Goal: Transaction & Acquisition: Obtain resource

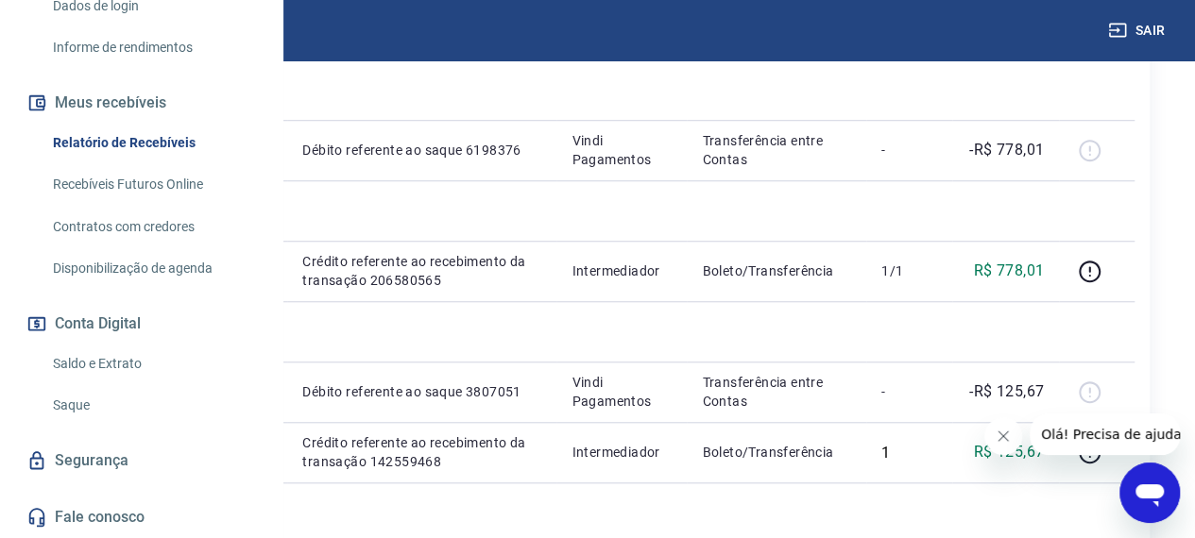
scroll to position [378, 0]
click at [104, 367] on link "Saldo e Extrato" at bounding box center [152, 364] width 214 height 39
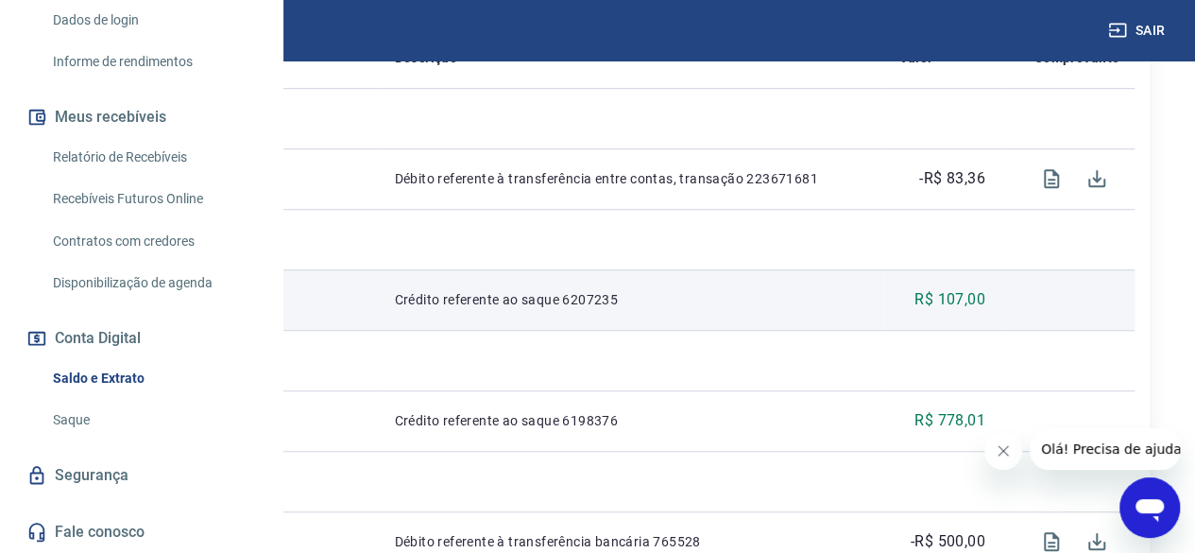
scroll to position [472, 0]
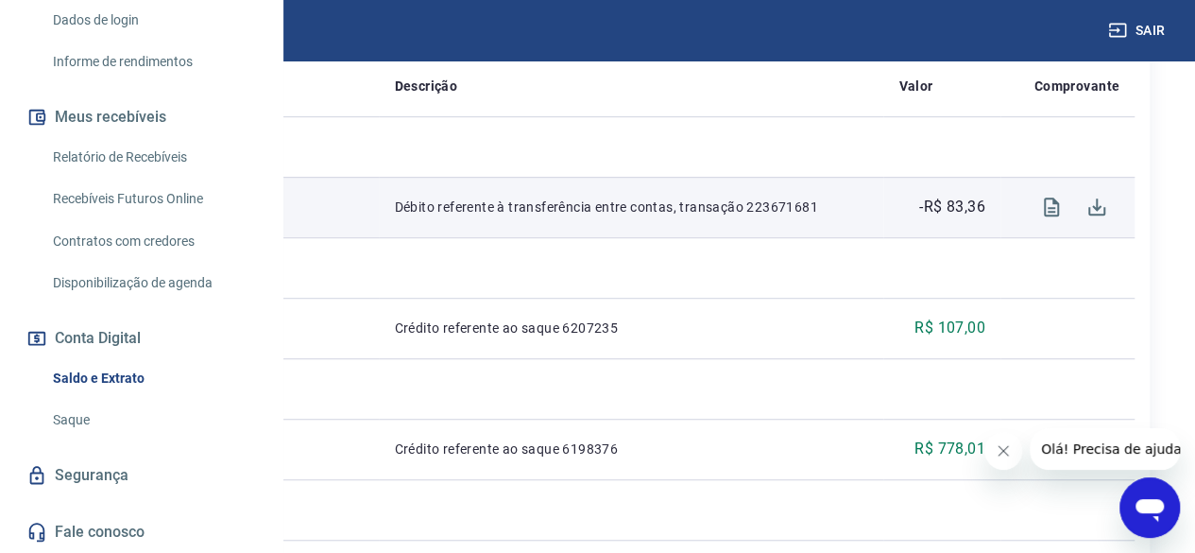
click at [672, 216] on p "Débito referente à transferência entre contas, transação 223671681" at bounding box center [631, 206] width 474 height 19
click at [1053, 216] on icon "Visualizar" at bounding box center [1051, 206] width 15 height 19
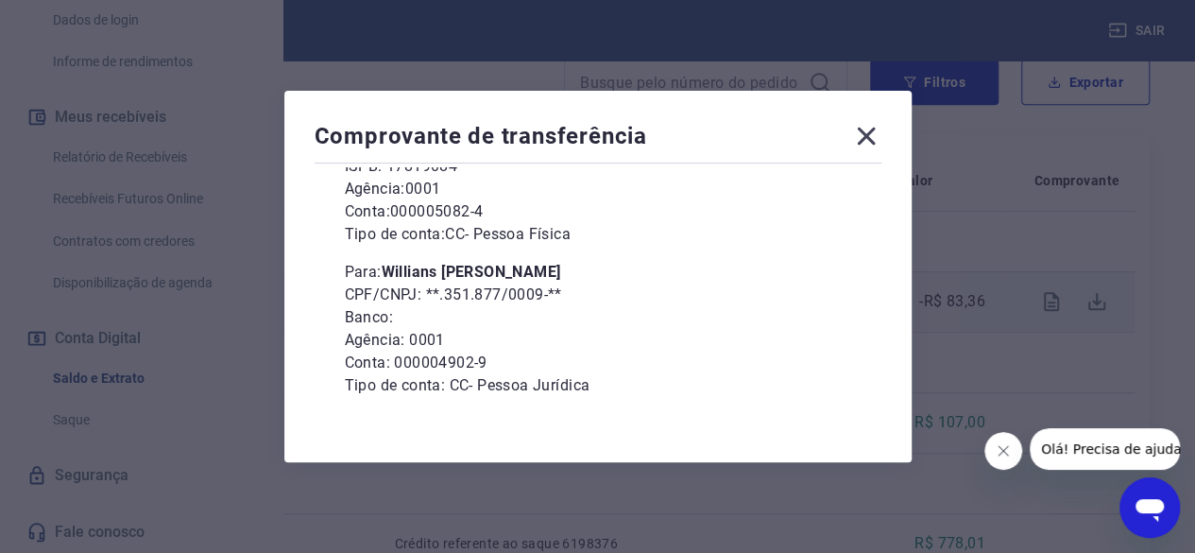
scroll to position [183, 0]
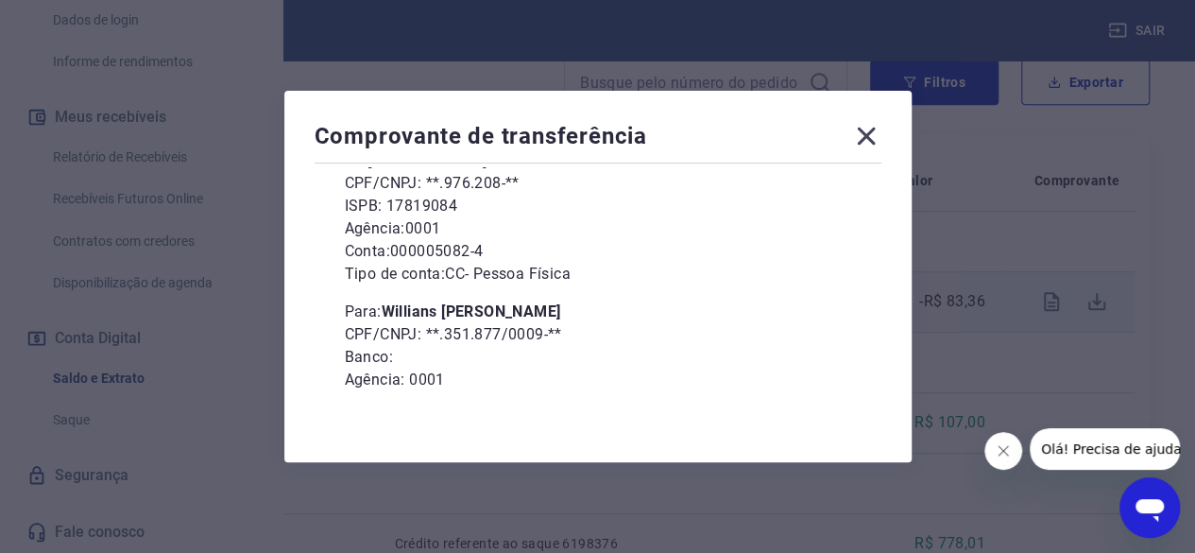
click at [867, 137] on icon at bounding box center [866, 136] width 30 height 30
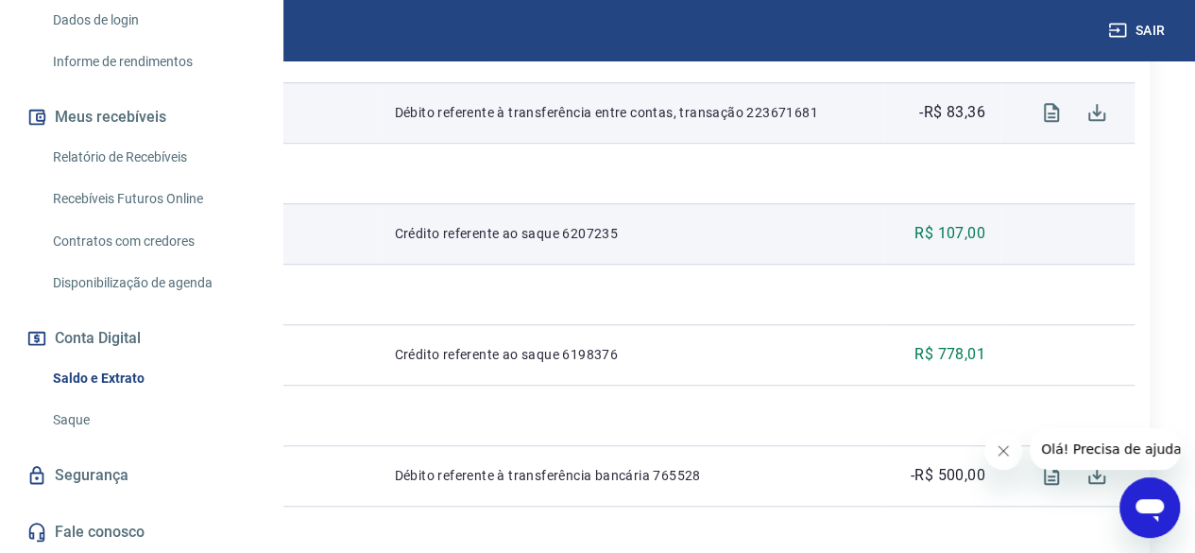
scroll to position [661, 0]
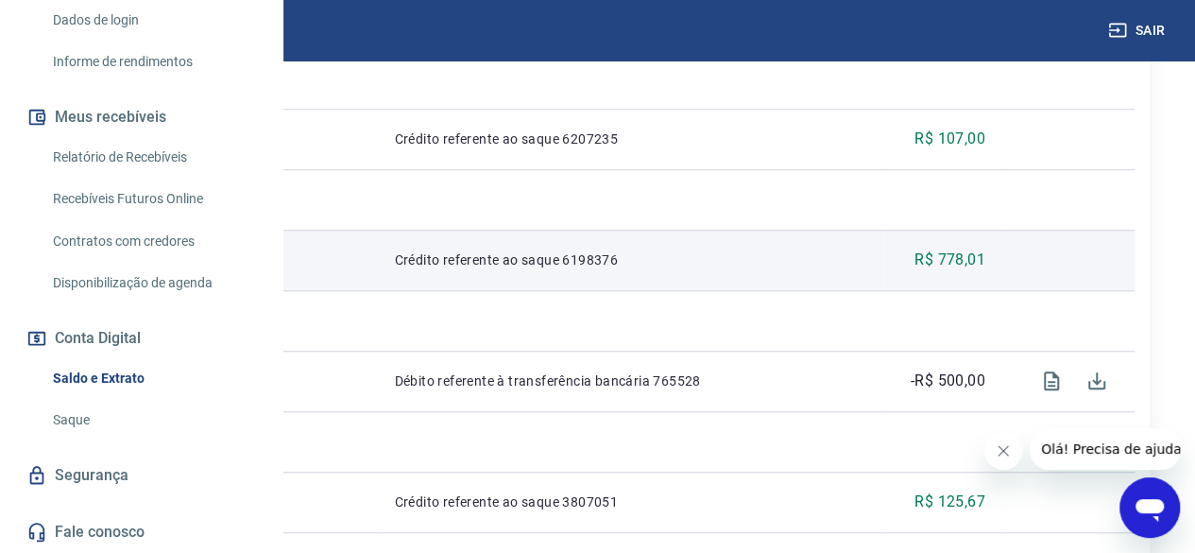
click at [720, 269] on p "Crédito referente ao saque 6198376" at bounding box center [631, 259] width 474 height 19
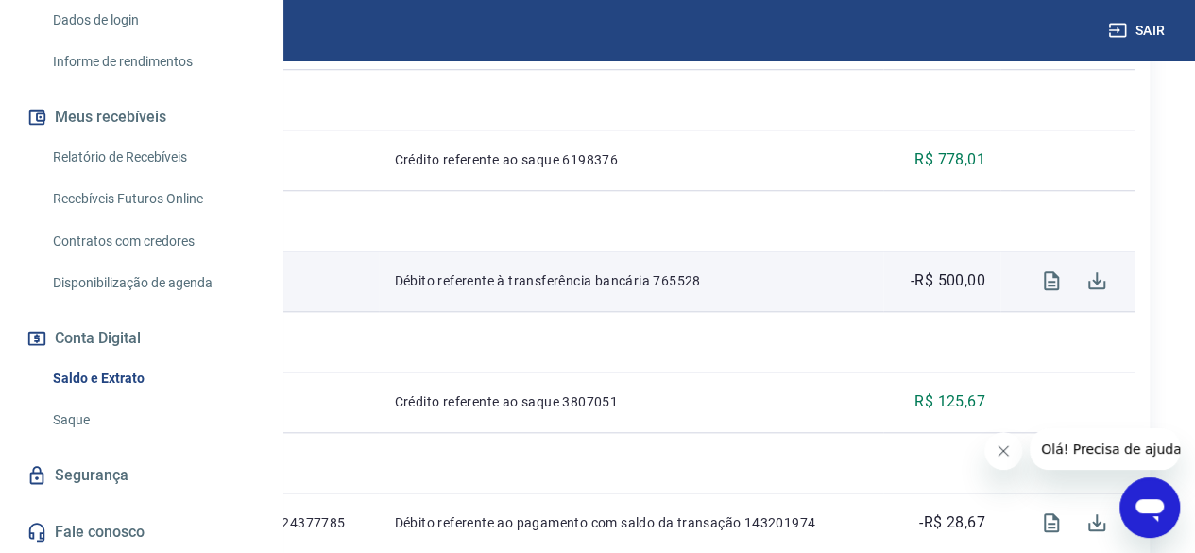
scroll to position [850, 0]
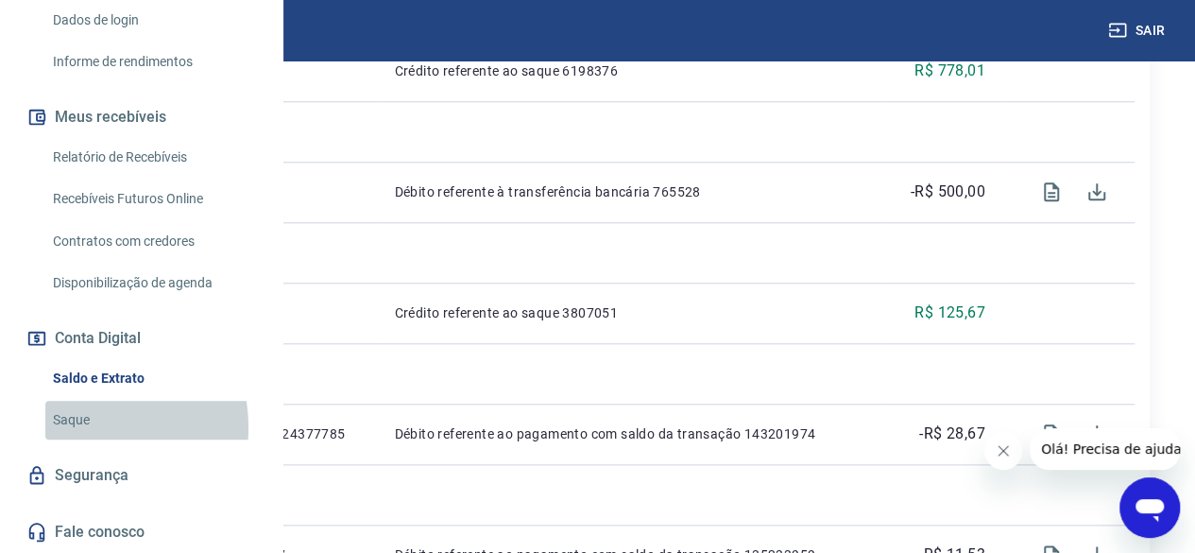
click at [76, 428] on link "Saque" at bounding box center [152, 419] width 214 height 39
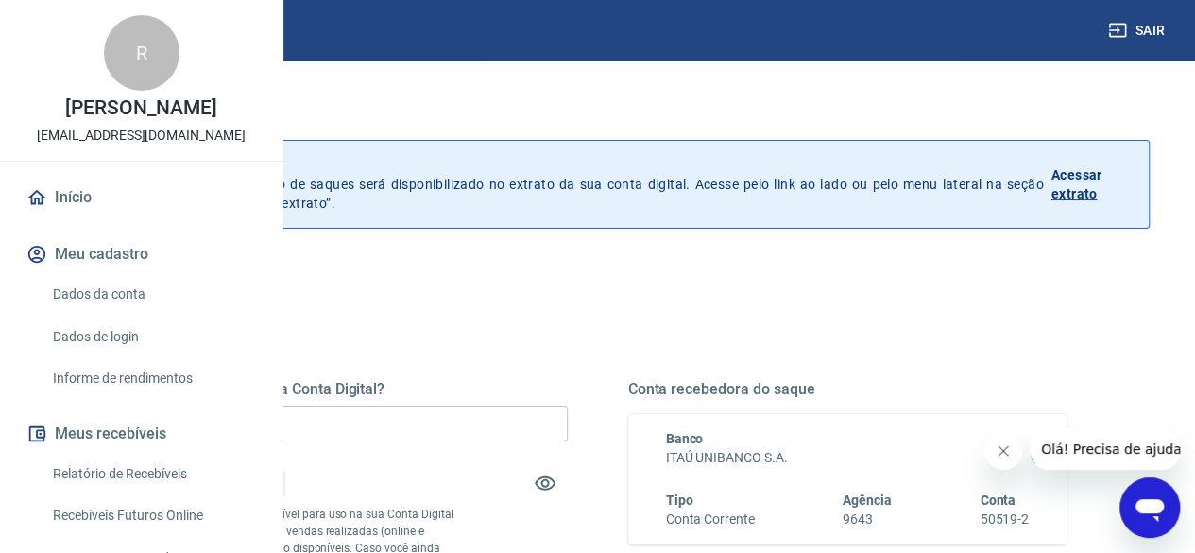
click at [1103, 175] on p "Acessar extrato" at bounding box center [1092, 184] width 82 height 38
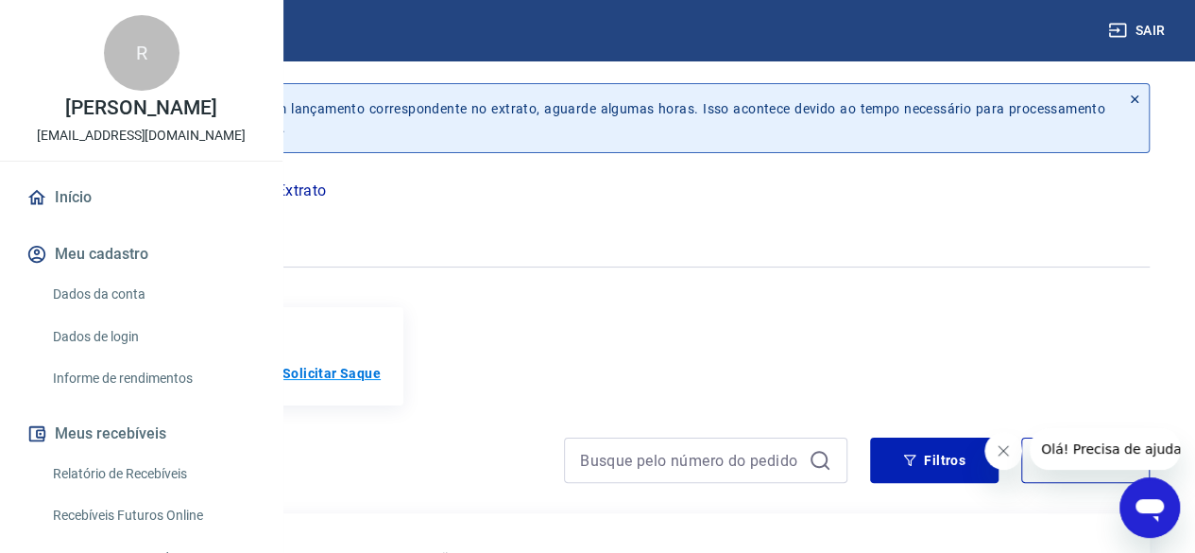
click at [381, 371] on p "Solicitar Saque" at bounding box center [331, 373] width 98 height 19
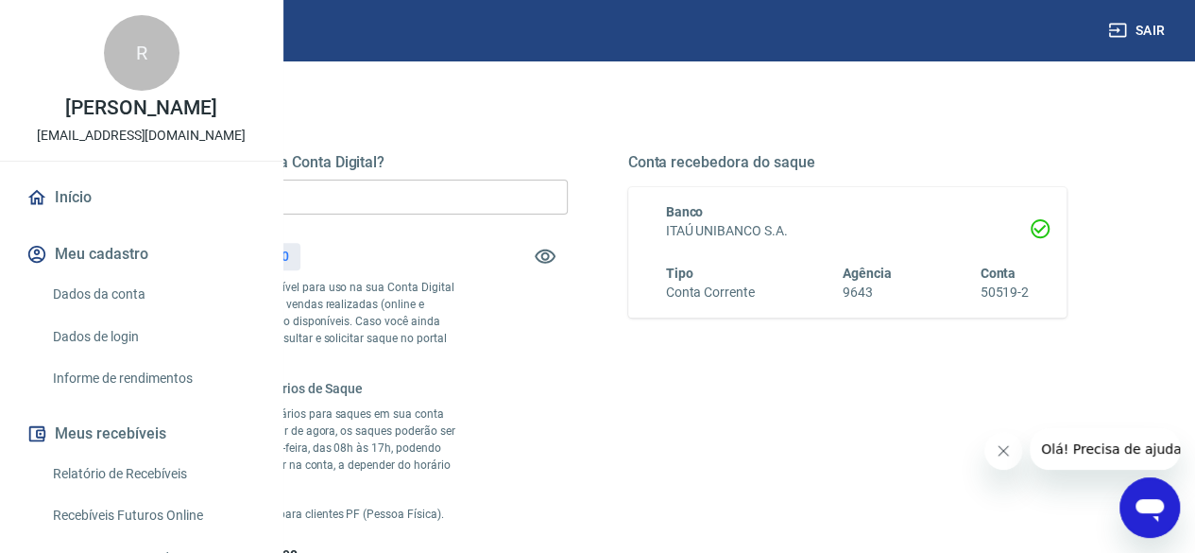
scroll to position [189, 0]
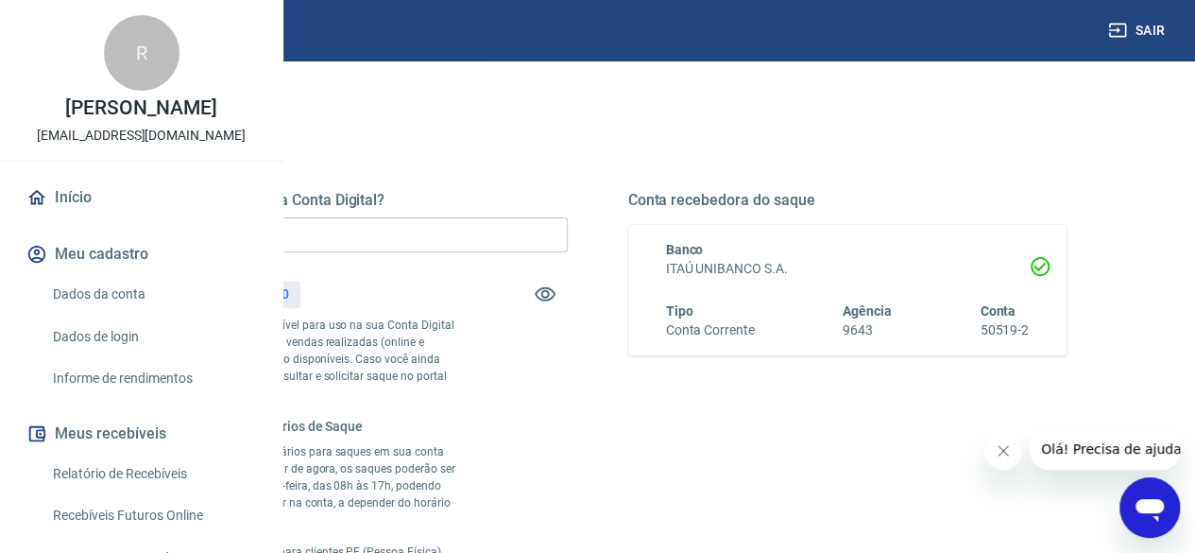
click at [559, 220] on input "R$ 0,00" at bounding box center [347, 234] width 439 height 35
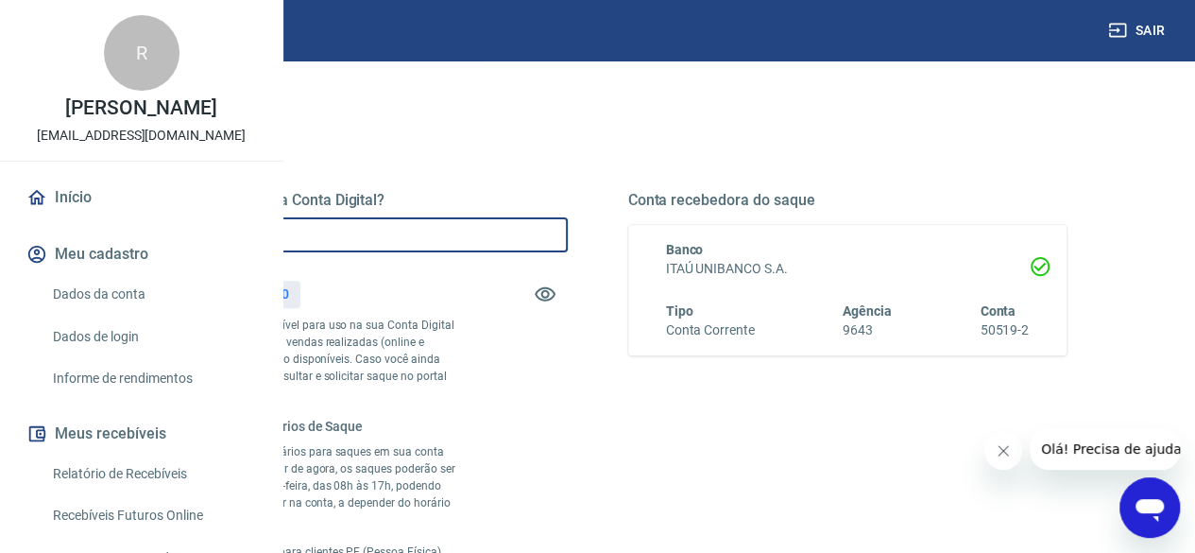
type input "R$ 913,90"
click at [757, 396] on div "Quanto deseja sacar da Conta Digital? R$ 913,90 ​ Saldo total*: R$ 913,90 *Corr…" at bounding box center [597, 397] width 938 height 412
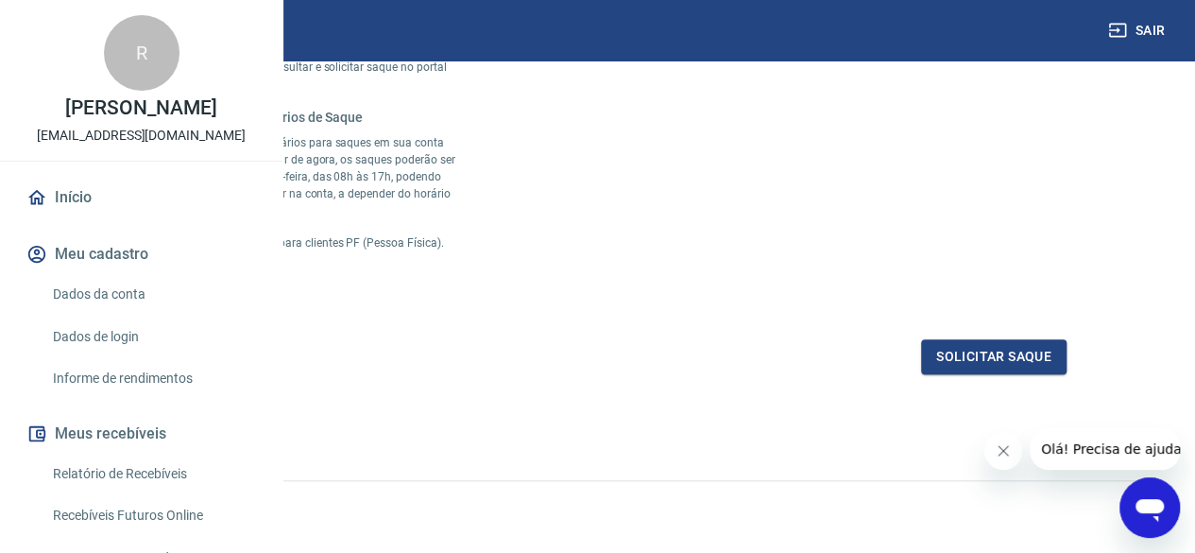
scroll to position [567, 0]
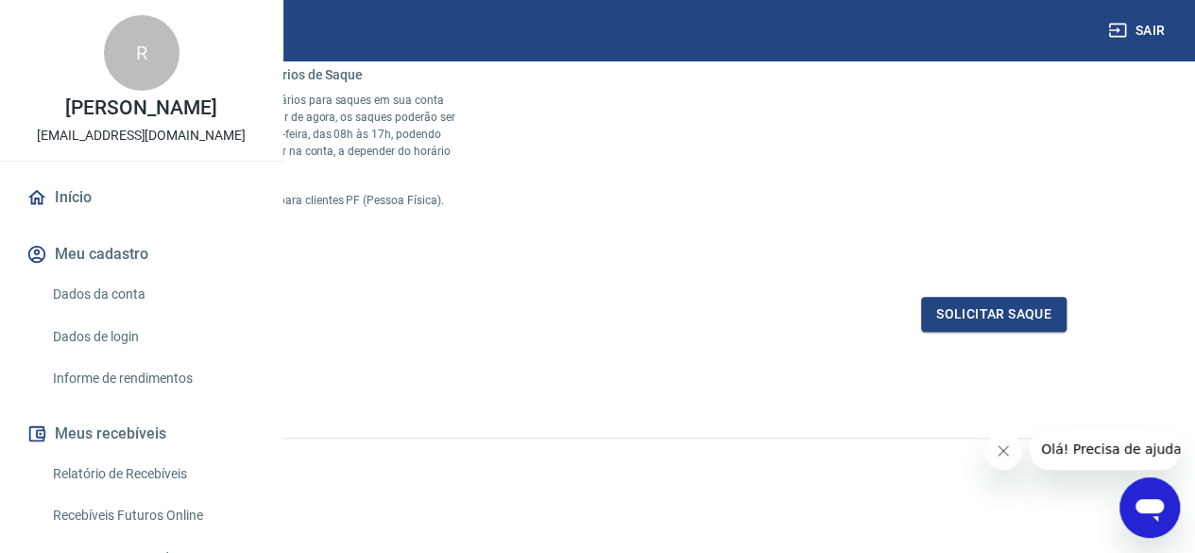
click at [601, 332] on div "Quanto deseja sacar da Conta Digital? R$ 913,90 ​ Saldo total*: R$ 913,90 *Corr…" at bounding box center [597, 62] width 938 height 537
click at [997, 332] on button "Solicitar saque" at bounding box center [993, 314] width 145 height 35
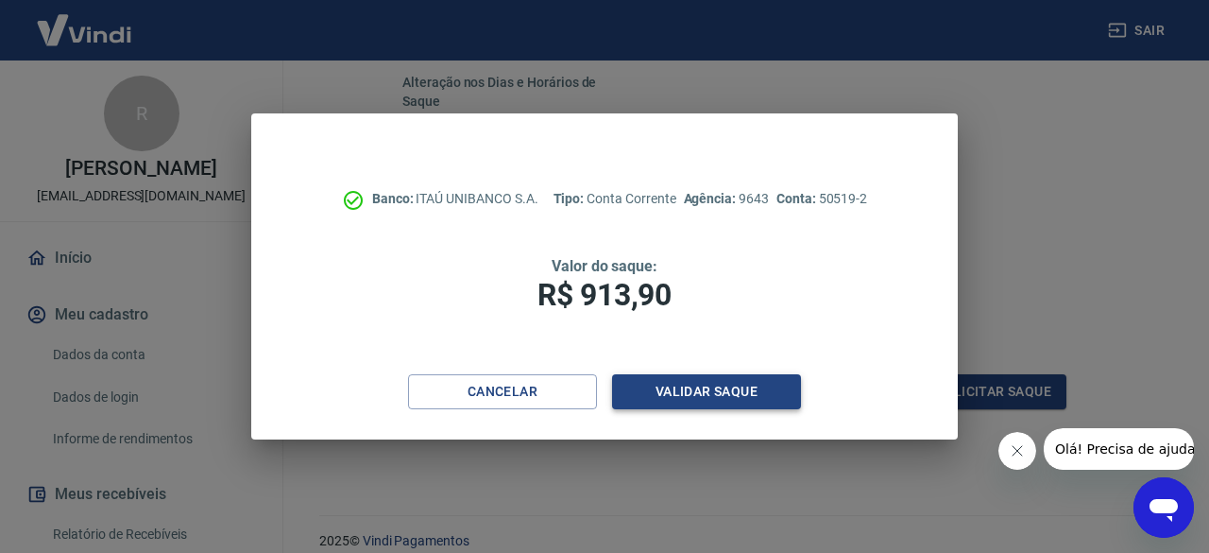
click at [699, 390] on button "Validar saque" at bounding box center [706, 391] width 189 height 35
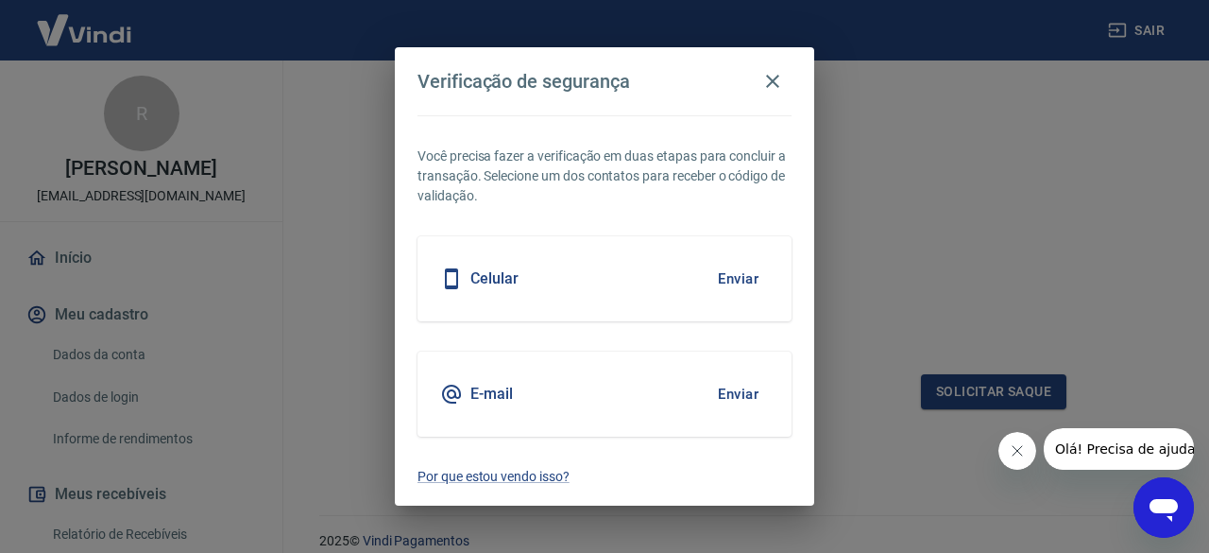
click at [716, 280] on button "Enviar" at bounding box center [737, 279] width 61 height 40
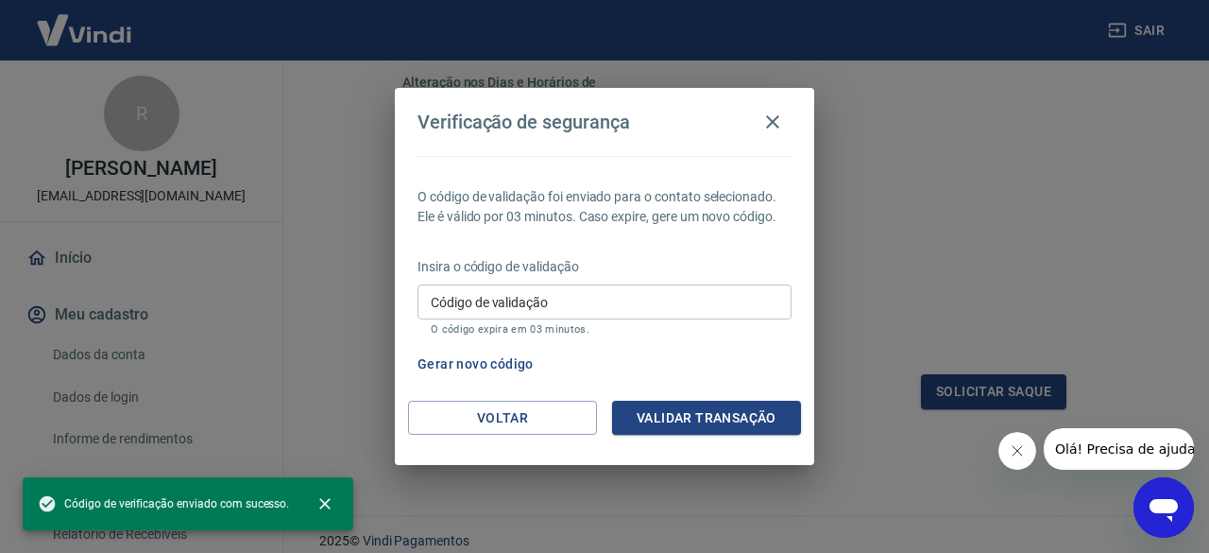
click at [737, 281] on div "Insira o código de validação Código de validação Código de validação O código e…" at bounding box center [604, 298] width 374 height 82
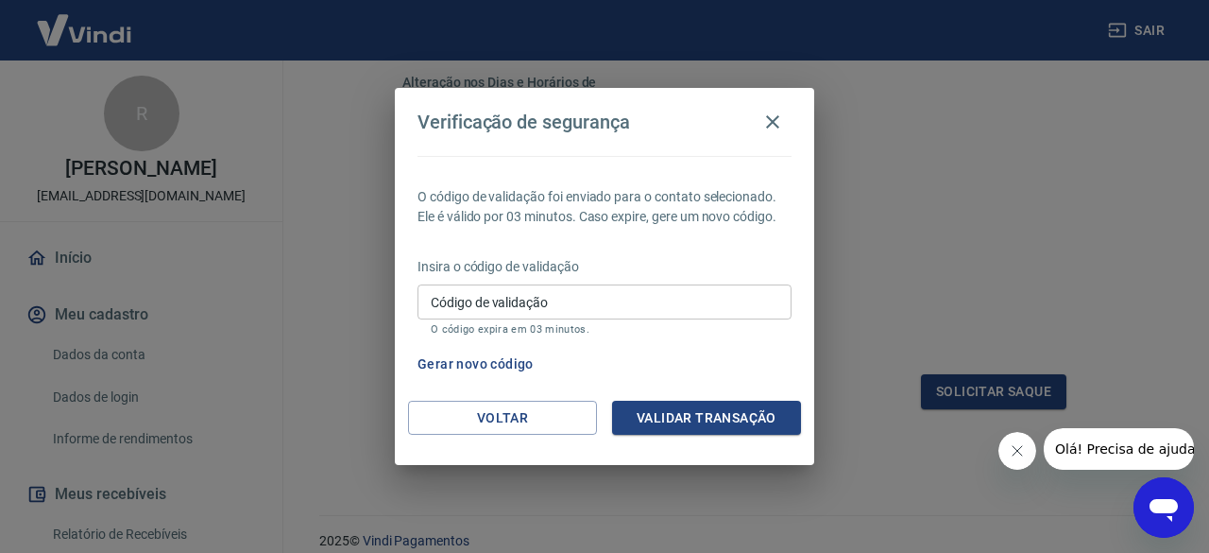
click at [603, 289] on input "Código de validação" at bounding box center [604, 301] width 374 height 35
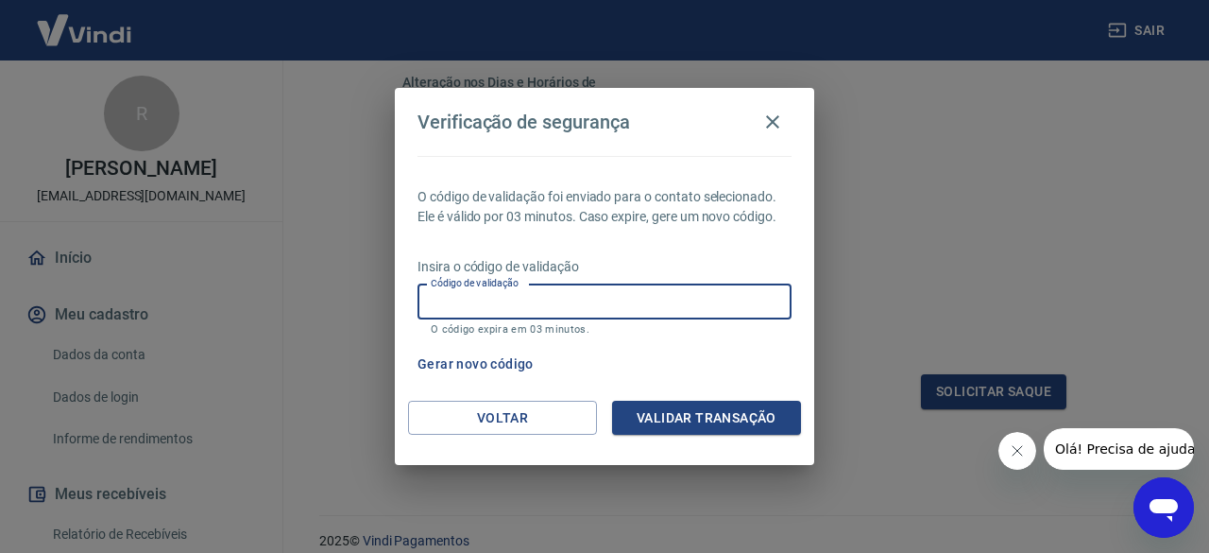
click at [485, 364] on button "Gerar novo código" at bounding box center [475, 364] width 131 height 35
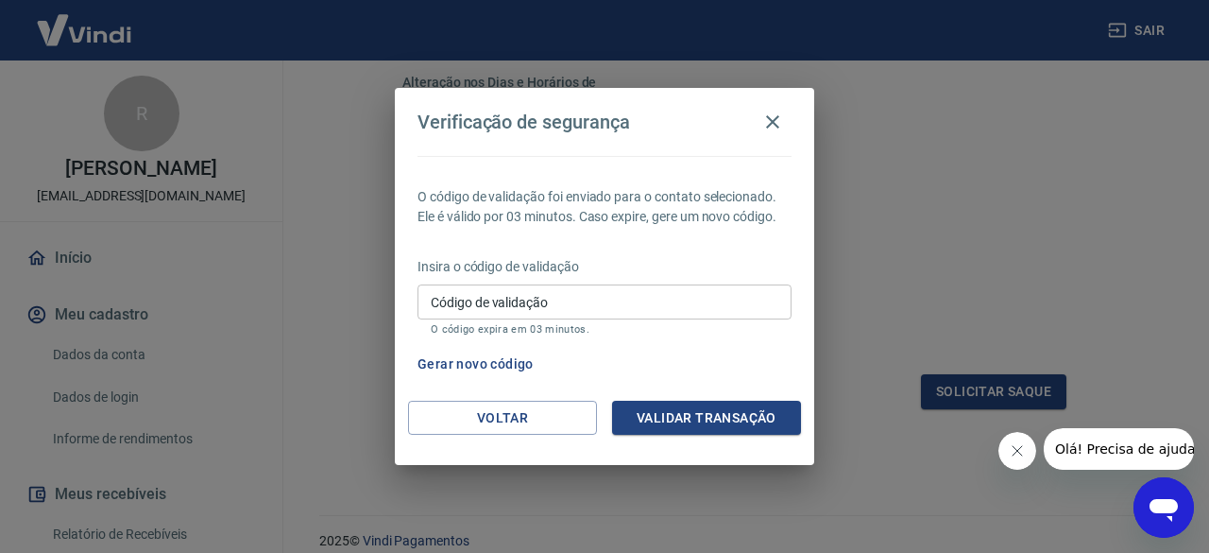
click at [585, 311] on input "Código de validação" at bounding box center [604, 301] width 374 height 35
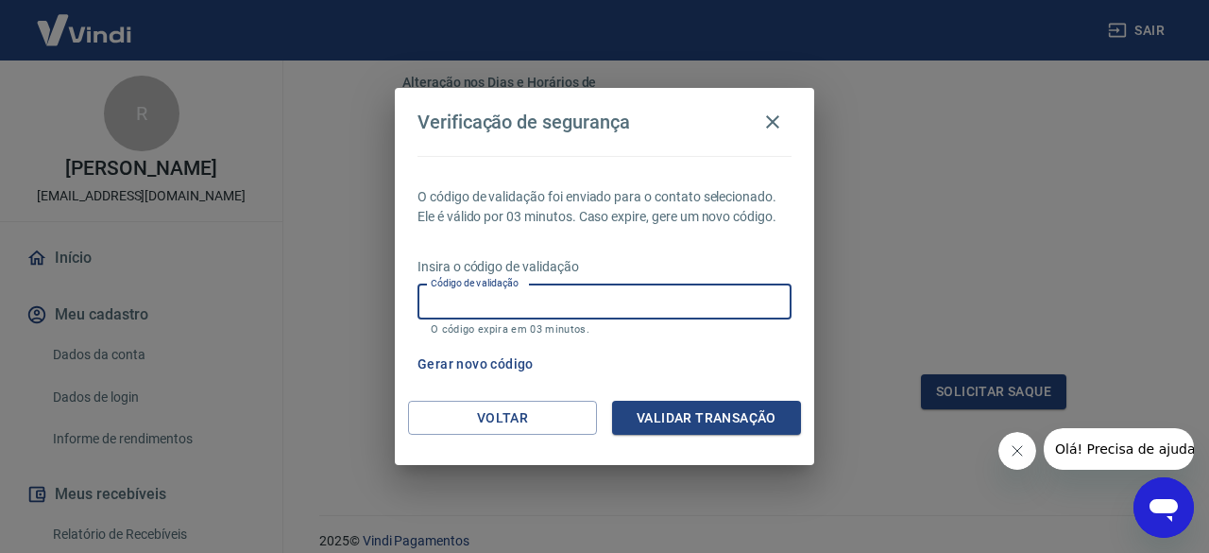
click at [586, 310] on input "Código de validação" at bounding box center [604, 301] width 374 height 35
click at [475, 362] on button "Gerar novo código" at bounding box center [475, 364] width 131 height 35
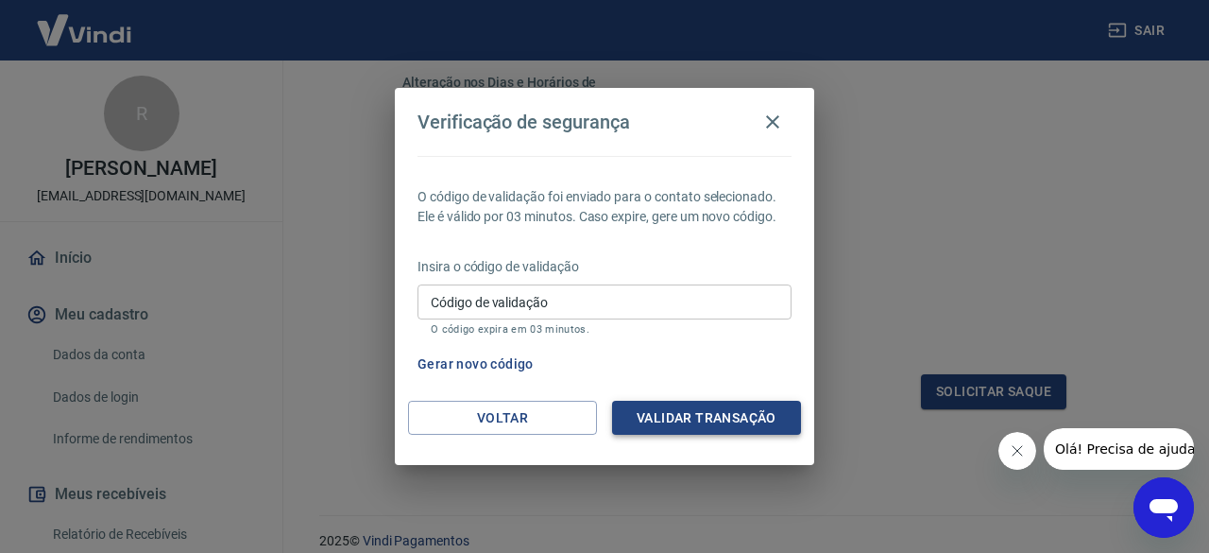
click at [692, 414] on button "Validar transação" at bounding box center [706, 417] width 189 height 35
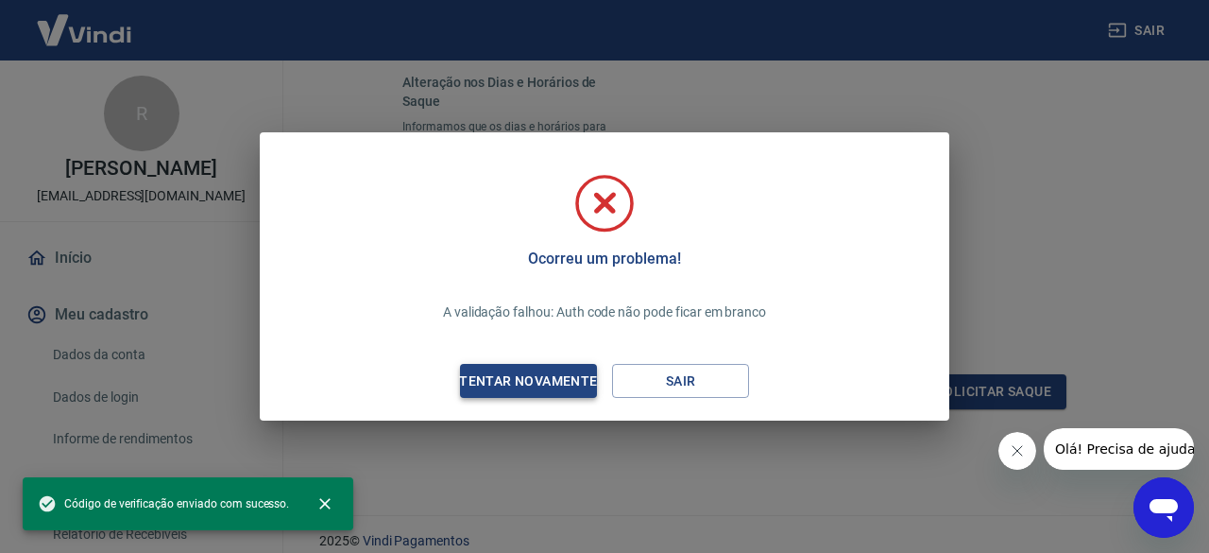
click at [559, 386] on div "Tentar novamente" at bounding box center [527, 381] width 183 height 24
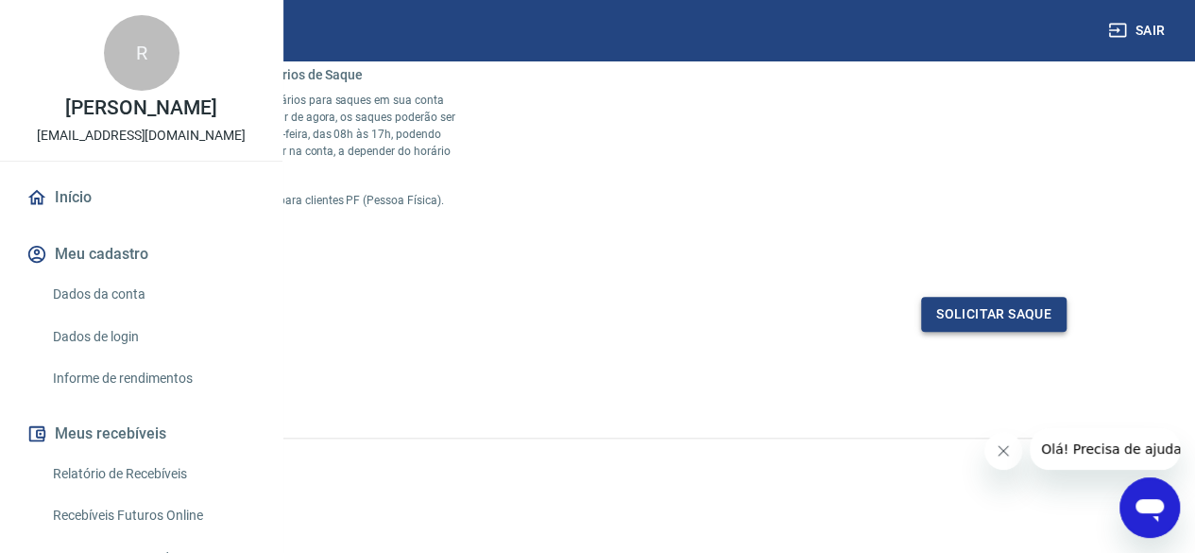
click at [999, 332] on button "Solicitar saque" at bounding box center [993, 314] width 145 height 35
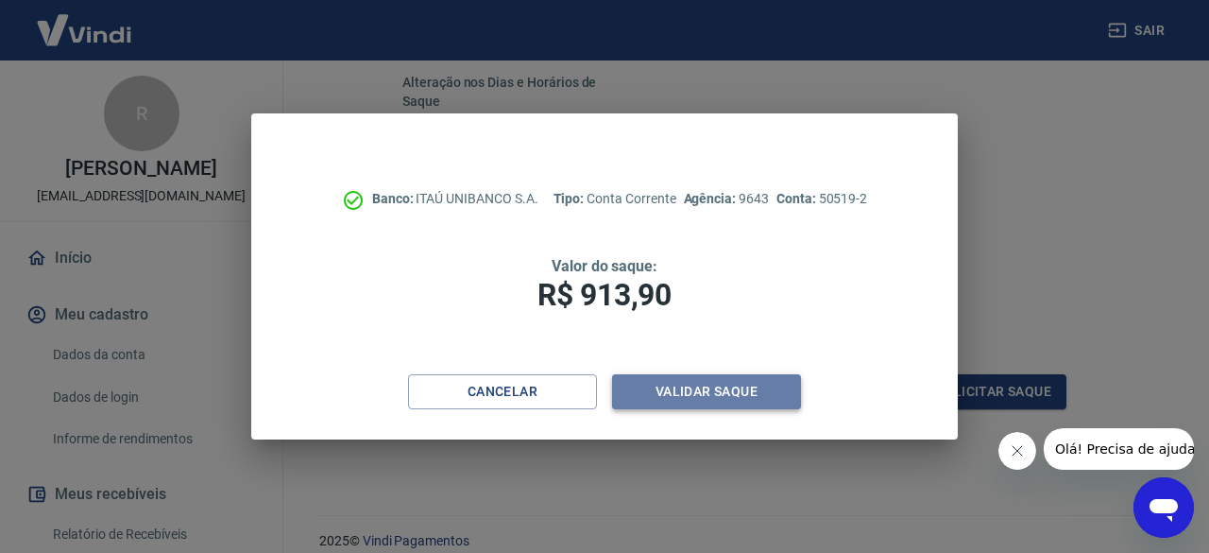
click at [706, 395] on button "Validar saque" at bounding box center [706, 391] width 189 height 35
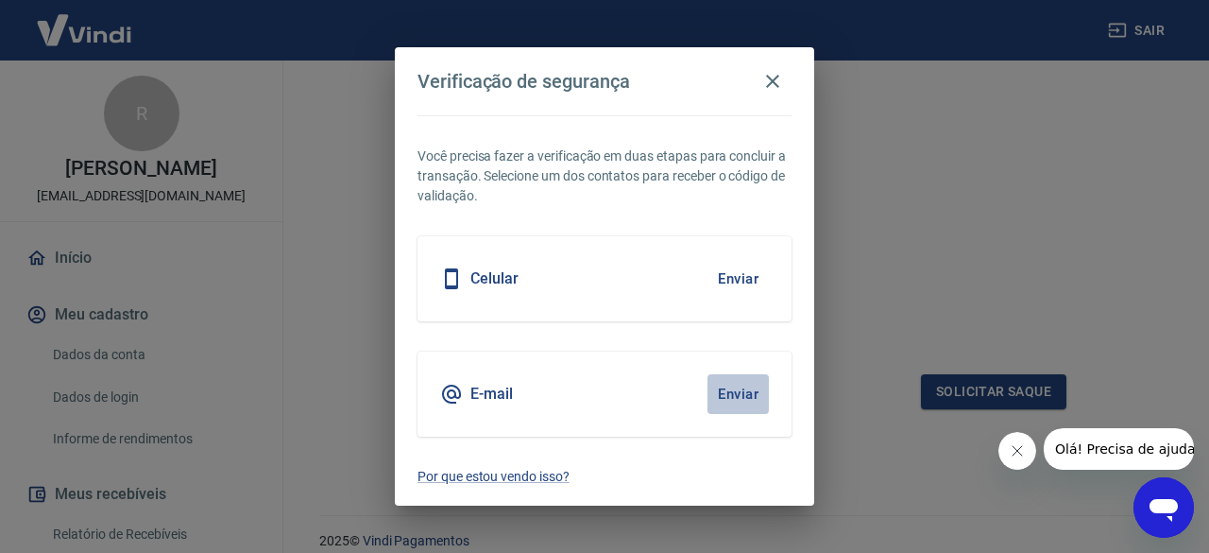
click at [737, 387] on button "Enviar" at bounding box center [737, 394] width 61 height 40
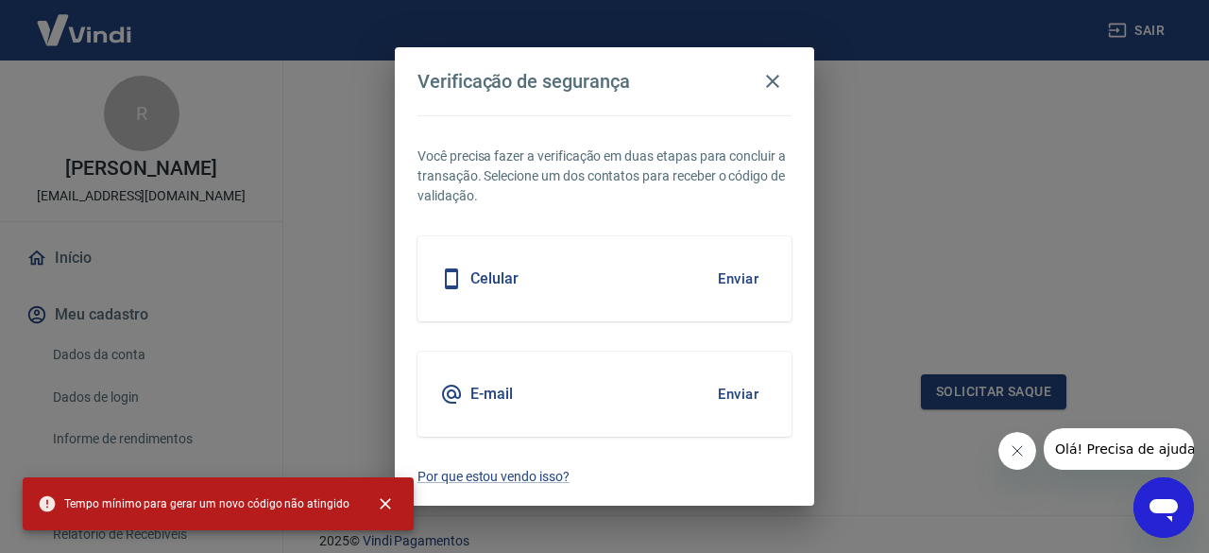
click at [746, 277] on button "Enviar" at bounding box center [737, 279] width 61 height 40
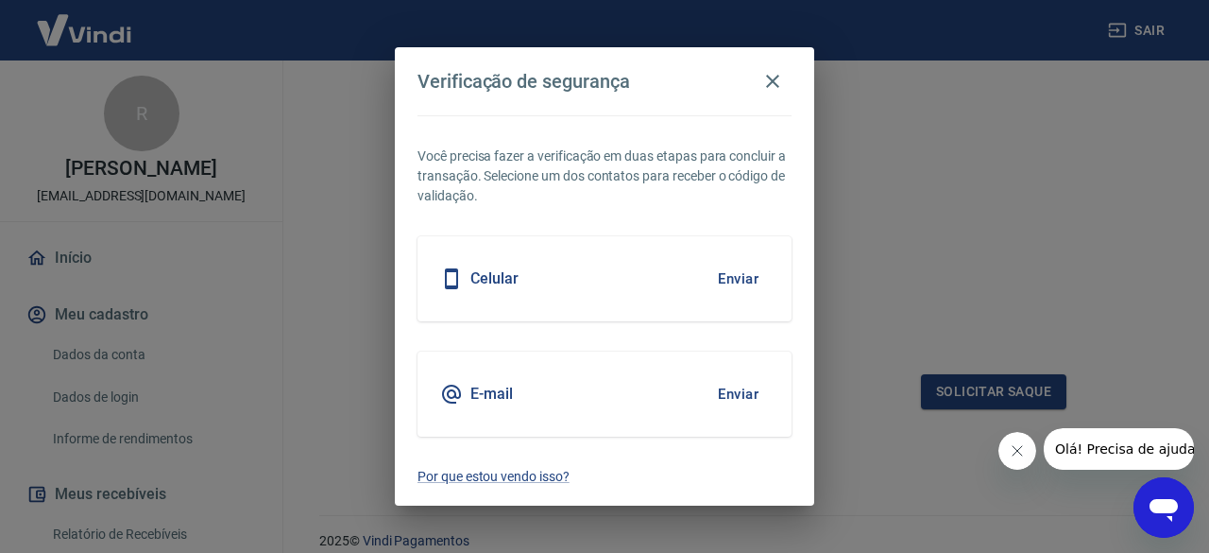
click at [737, 281] on button "Enviar" at bounding box center [737, 279] width 61 height 40
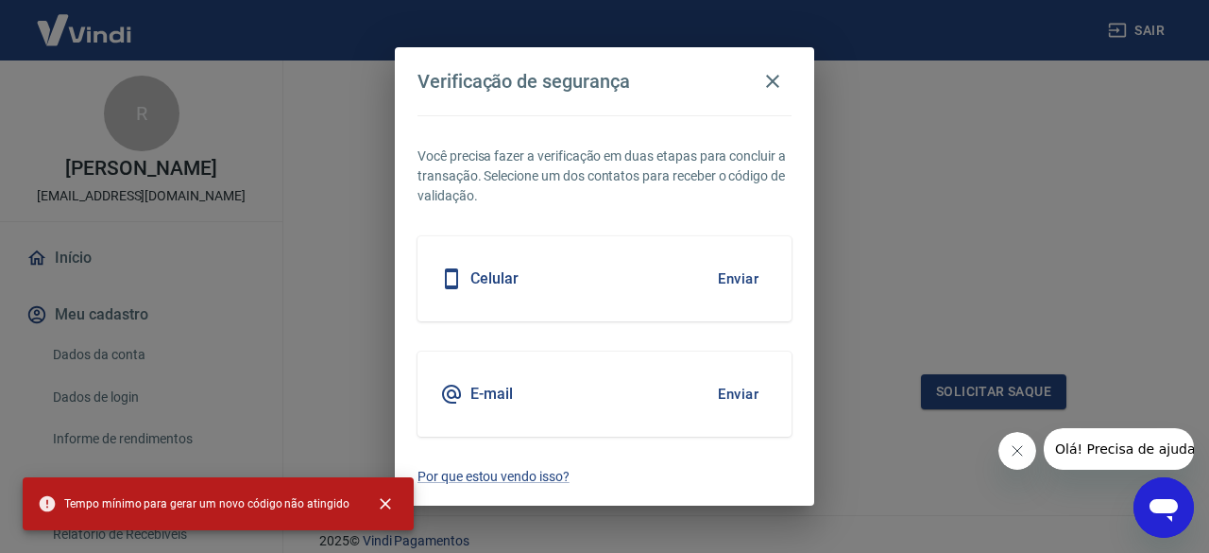
click at [570, 284] on div "Celular Enviar" at bounding box center [604, 278] width 374 height 85
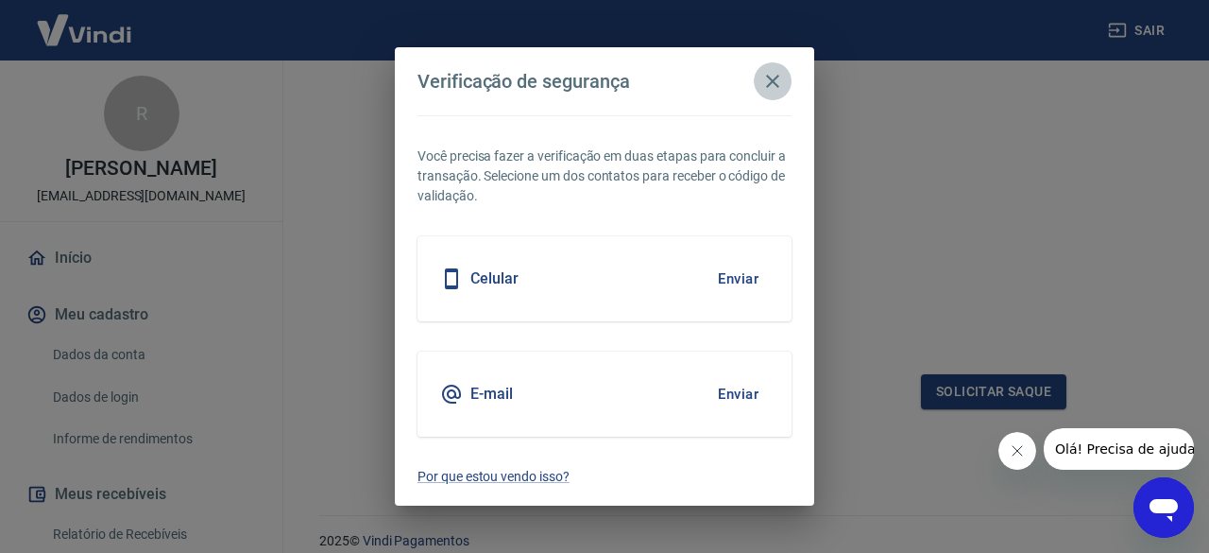
click at [767, 88] on icon "button" at bounding box center [772, 81] width 23 height 23
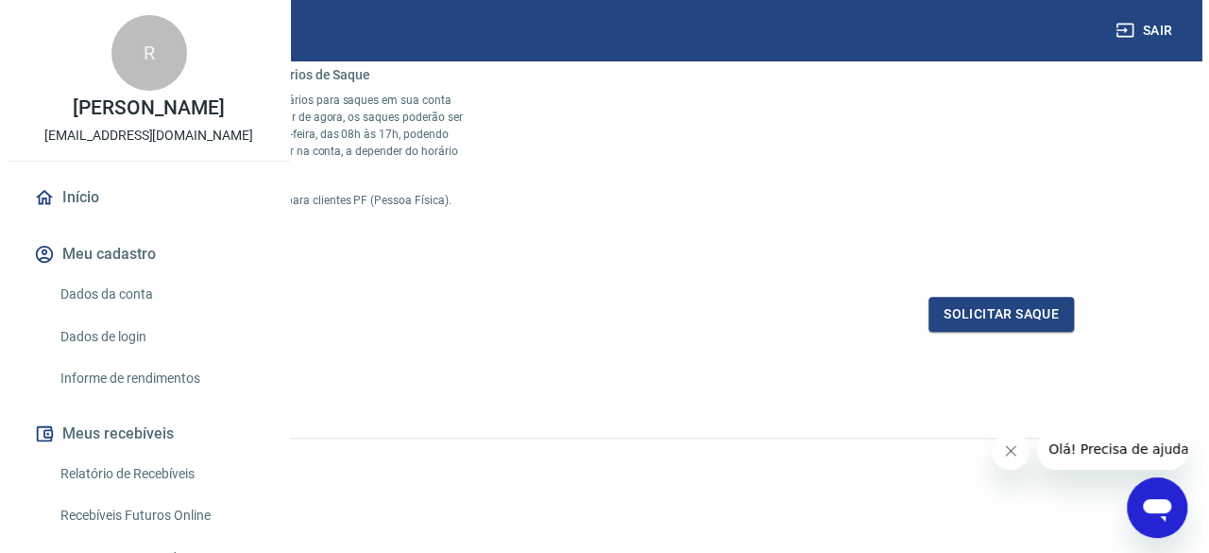
scroll to position [642, 0]
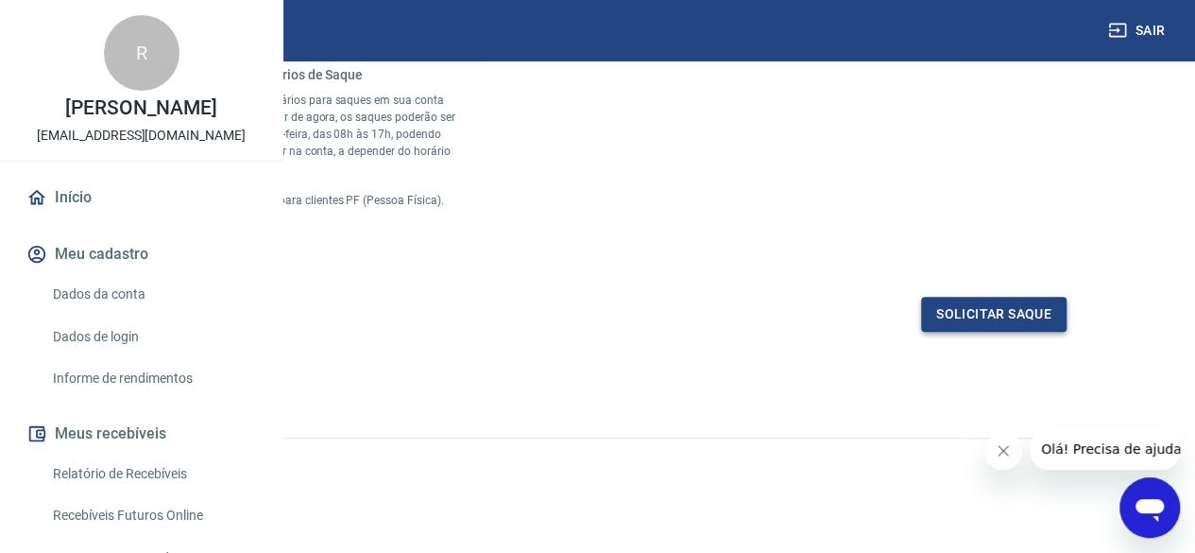
click at [1014, 314] on button "Solicitar saque" at bounding box center [993, 314] width 145 height 35
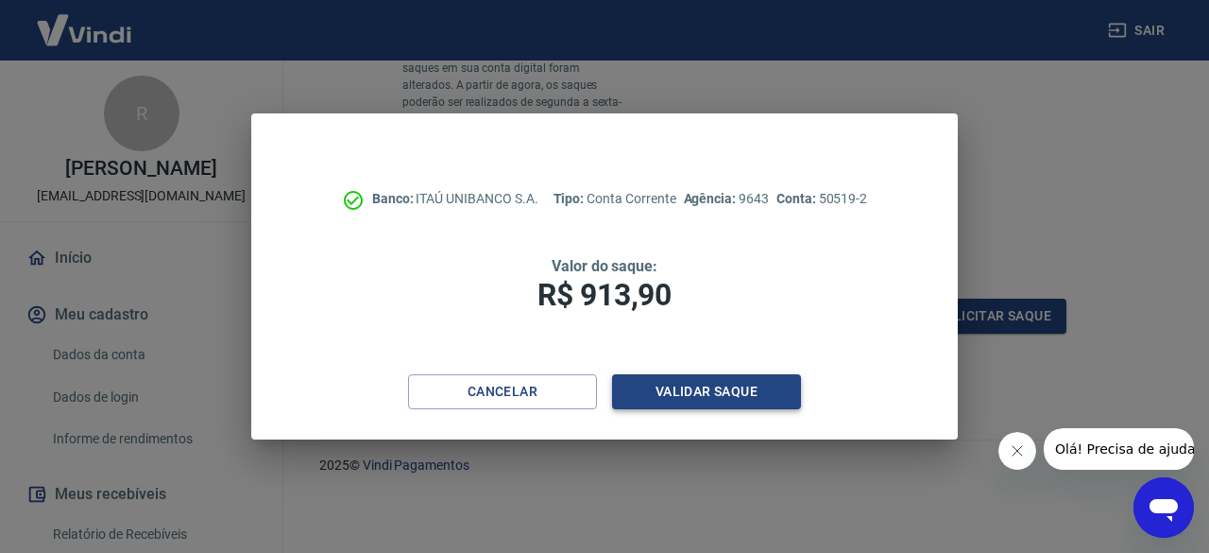
click at [705, 398] on button "Validar saque" at bounding box center [706, 391] width 189 height 35
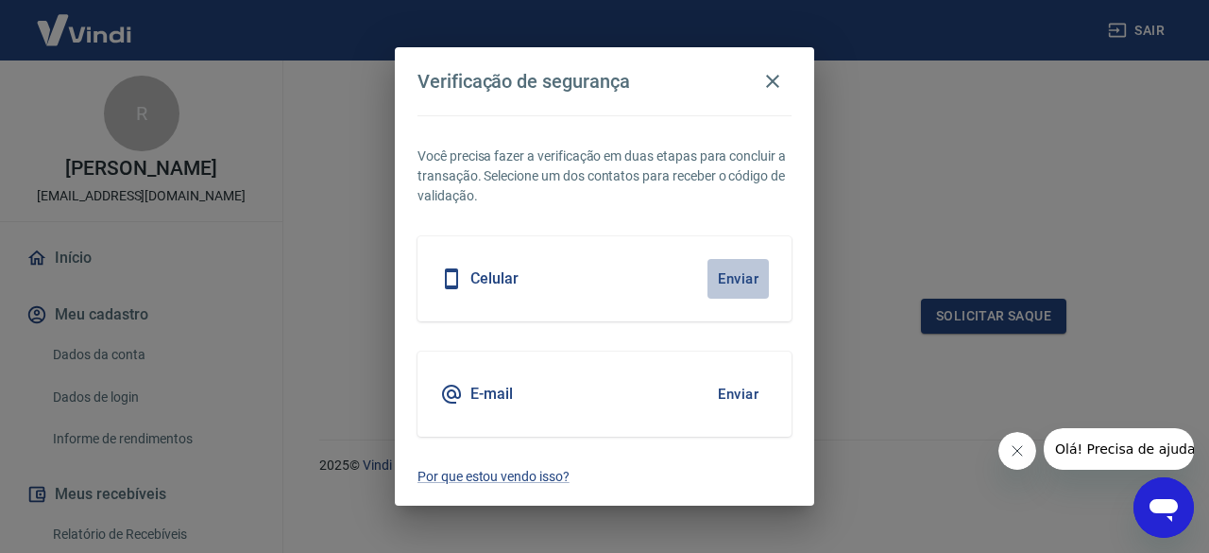
click at [746, 277] on button "Enviar" at bounding box center [737, 279] width 61 height 40
